Goal: Task Accomplishment & Management: Manage account settings

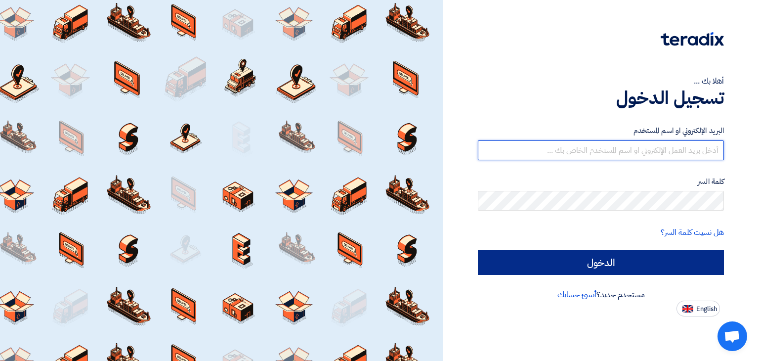
type input "[EMAIL_ADDRESS][DOMAIN_NAME]"
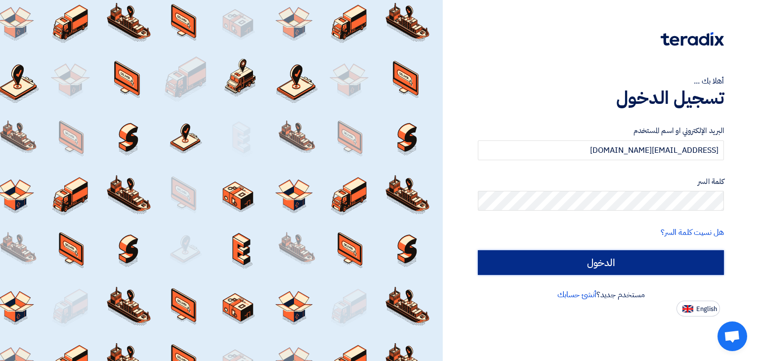
click at [606, 262] on input "الدخول" at bounding box center [601, 262] width 246 height 25
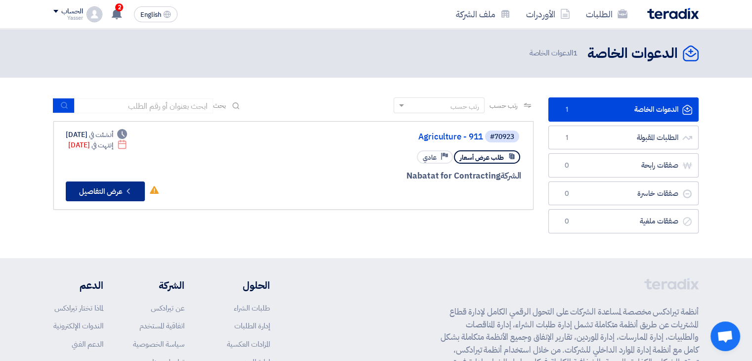
click at [100, 185] on button "Check details عرض التفاصيل" at bounding box center [105, 191] width 79 height 20
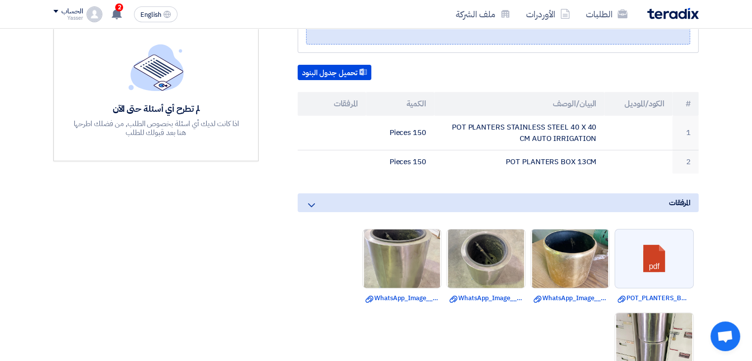
scroll to position [298, 0]
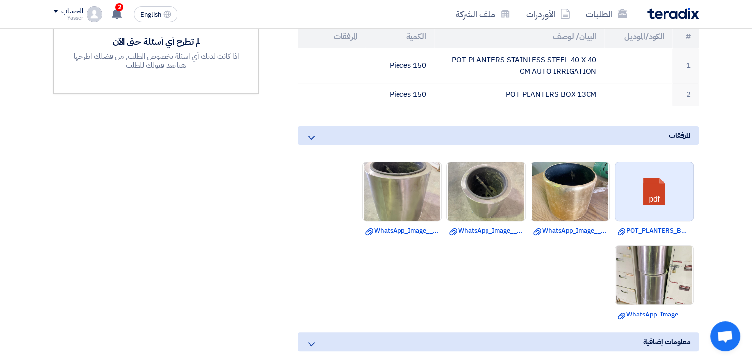
click at [652, 199] on link at bounding box center [654, 191] width 79 height 59
click at [310, 136] on use at bounding box center [311, 138] width 7 height 4
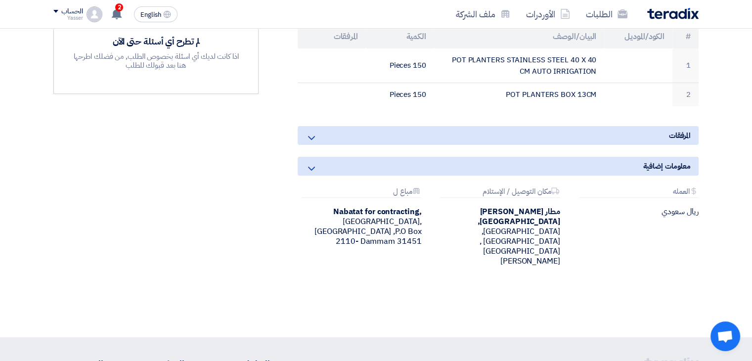
click at [310, 136] on use at bounding box center [311, 138] width 7 height 4
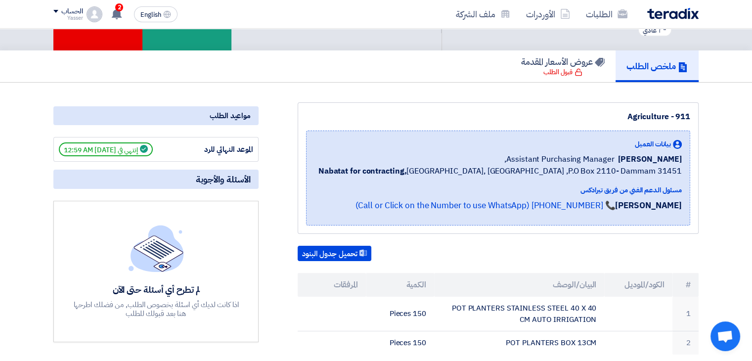
scroll to position [0, 0]
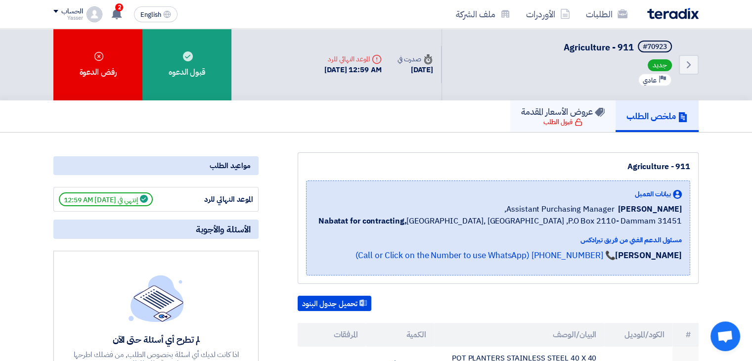
click at [547, 123] on div "قبول الطلب" at bounding box center [562, 122] width 39 height 10
click at [595, 12] on link "الطلبات" at bounding box center [606, 13] width 57 height 23
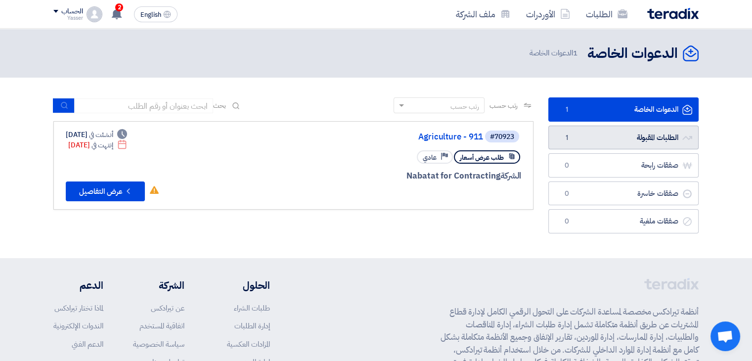
click at [632, 139] on link "الطلبات المقبولة الطلبات المقبولة 1" at bounding box center [623, 137] width 150 height 24
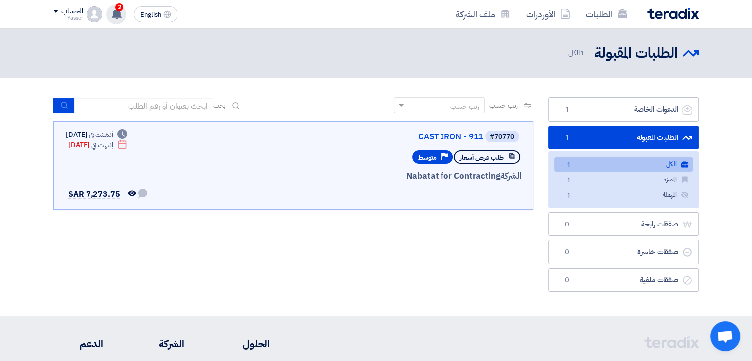
click at [119, 10] on span "2" at bounding box center [119, 7] width 8 height 8
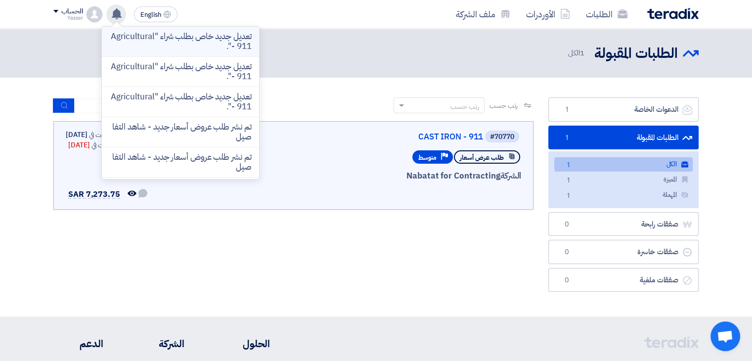
click at [208, 43] on p "تعديل جديد خاص بطلب شراء "Agricultural - 911"." at bounding box center [180, 42] width 141 height 20
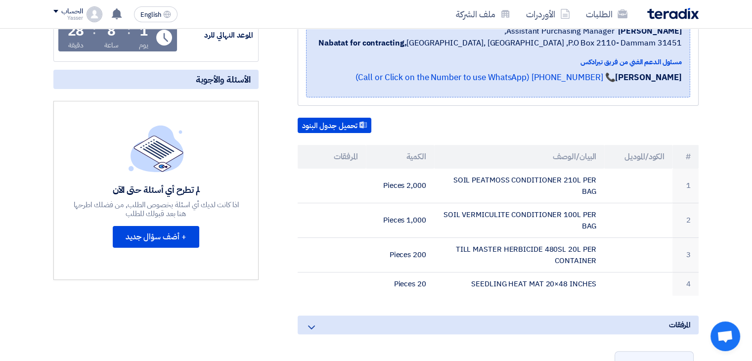
scroll to position [254, 0]
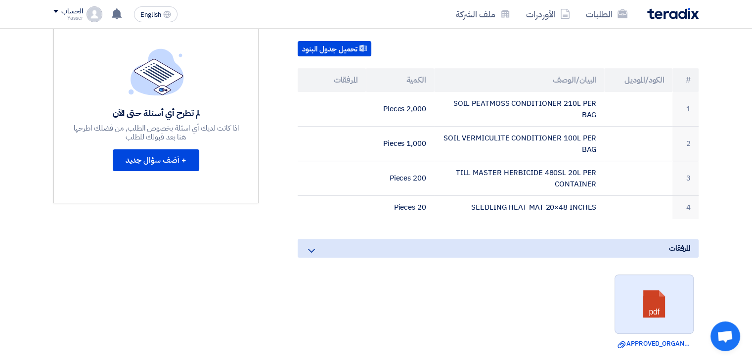
click at [656, 303] on link at bounding box center [654, 304] width 79 height 59
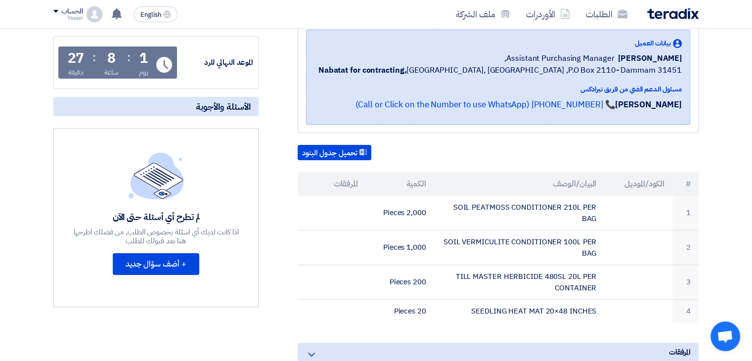
scroll to position [183, 0]
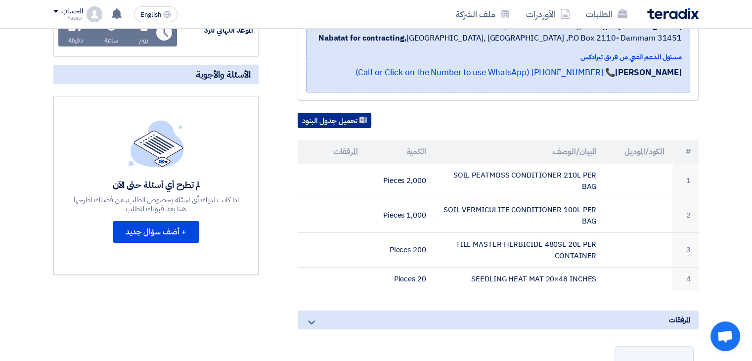
click at [323, 116] on button "تحميل جدول البنود" at bounding box center [334, 121] width 74 height 16
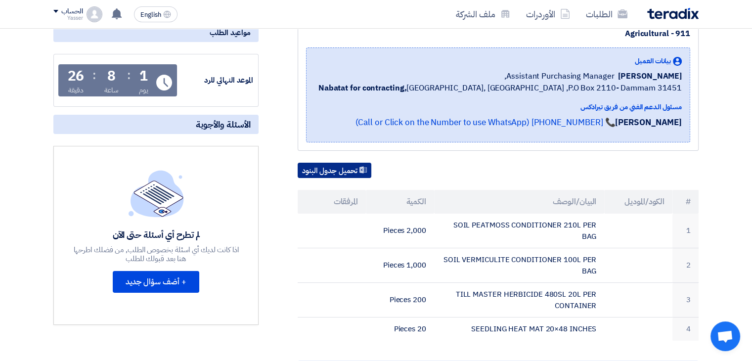
scroll to position [133, 0]
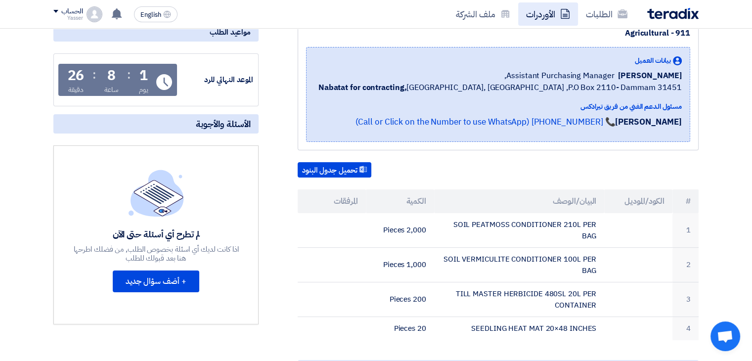
click at [547, 19] on link "الأوردرات" at bounding box center [548, 13] width 60 height 23
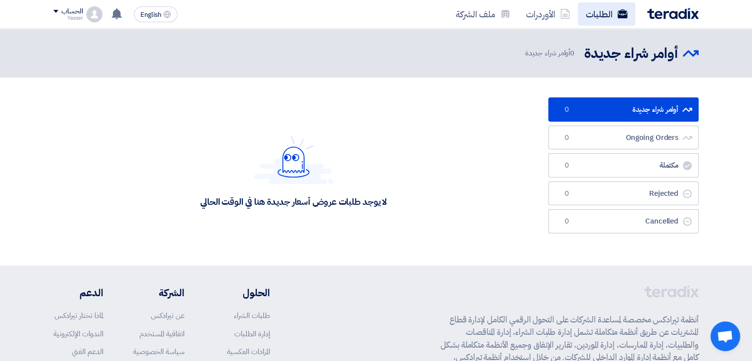
click at [596, 15] on link "الطلبات" at bounding box center [606, 13] width 57 height 23
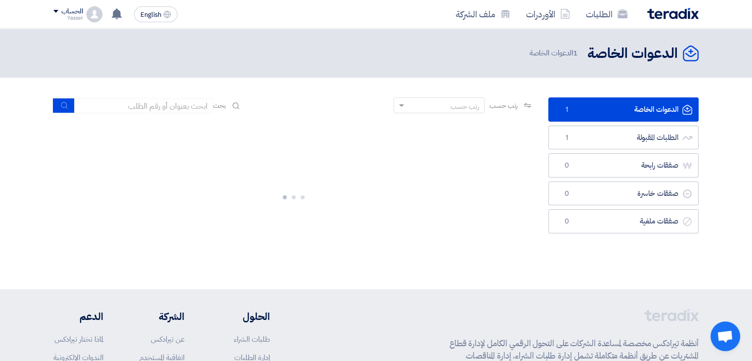
click at [624, 115] on link "الدعوات الخاصة الدعوات الخاصة 1" at bounding box center [623, 109] width 150 height 24
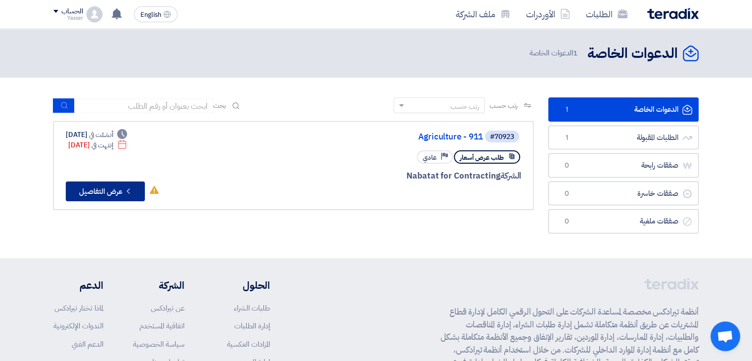
click at [99, 188] on button "Check details عرض التفاصيل" at bounding box center [105, 191] width 79 height 20
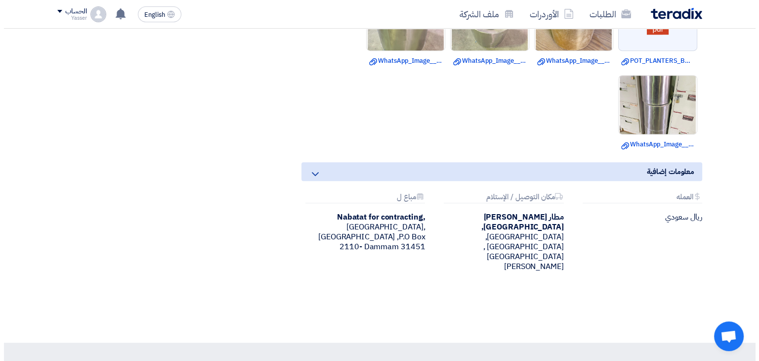
scroll to position [464, 0]
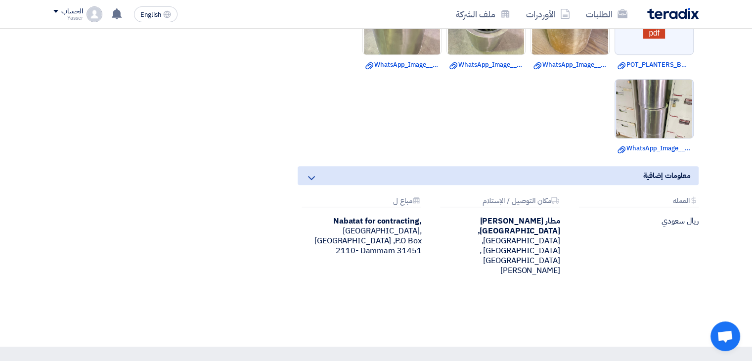
click at [652, 121] on img at bounding box center [654, 108] width 78 height 103
